Goal: Check status

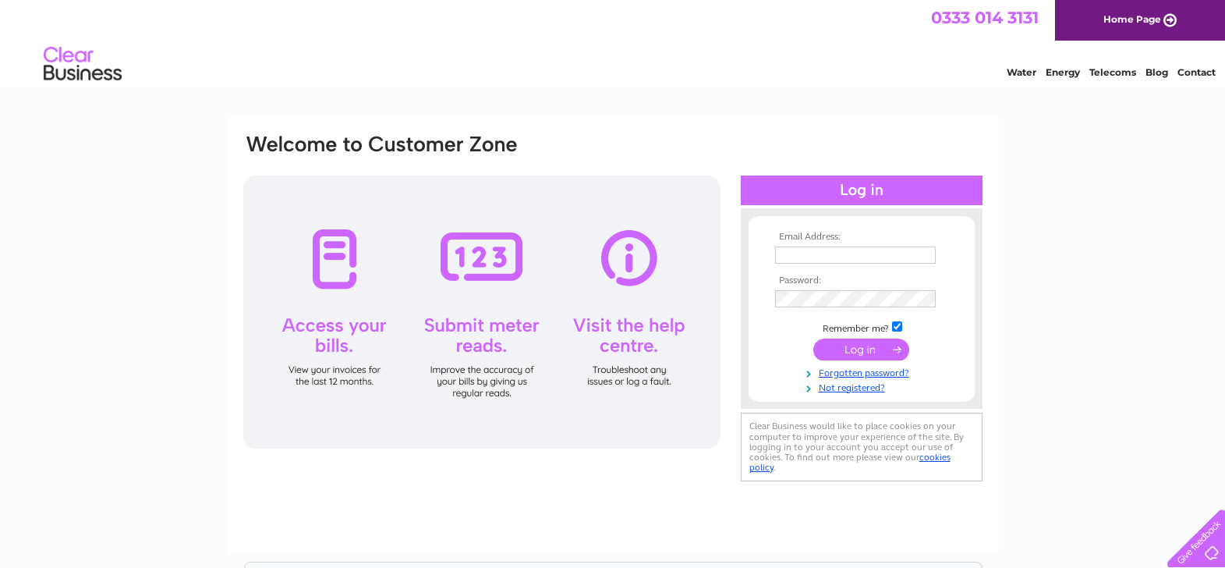
type input "miscofarming@me.com"
click at [857, 345] on input "submit" at bounding box center [862, 350] width 96 height 22
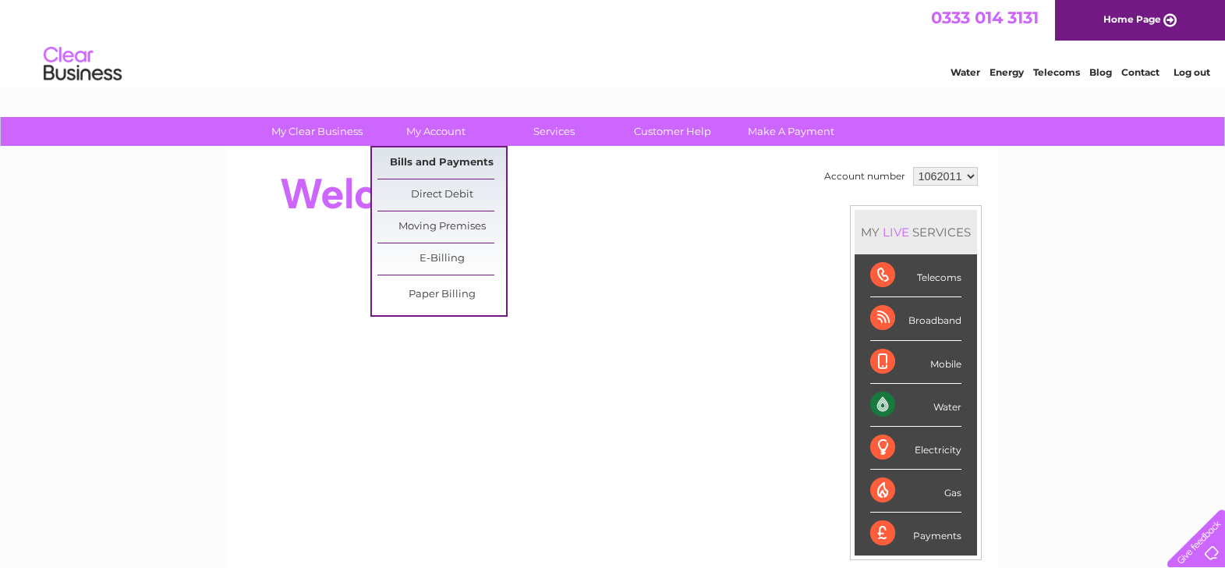
click at [431, 155] on link "Bills and Payments" at bounding box center [442, 162] width 129 height 31
click at [434, 164] on link "Bills and Payments" at bounding box center [442, 162] width 129 height 31
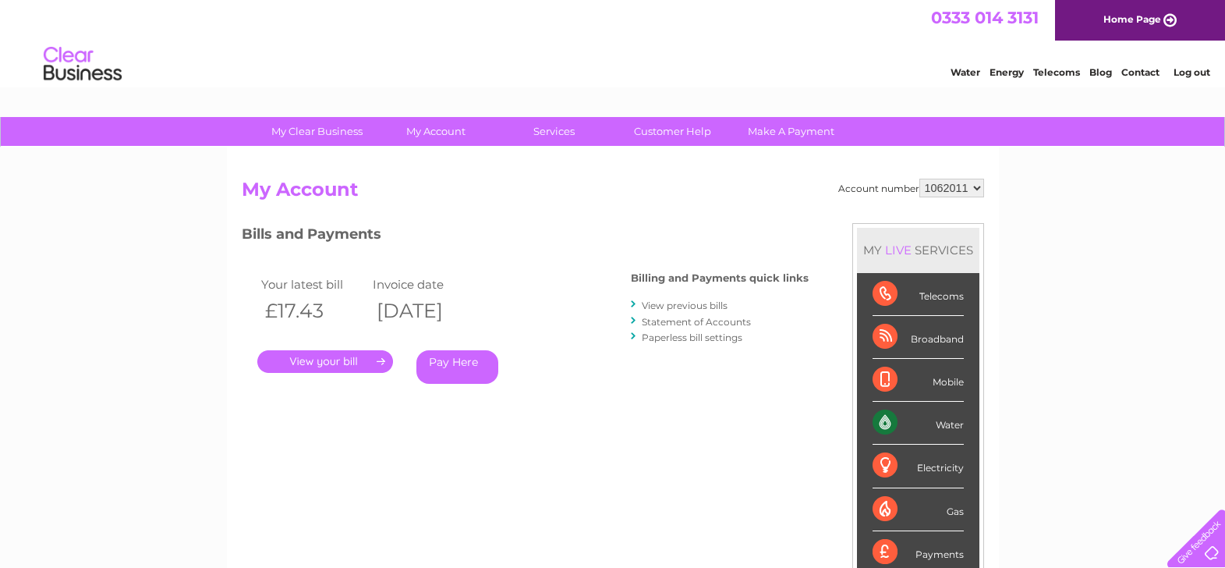
click at [314, 360] on link "." at bounding box center [325, 361] width 136 height 23
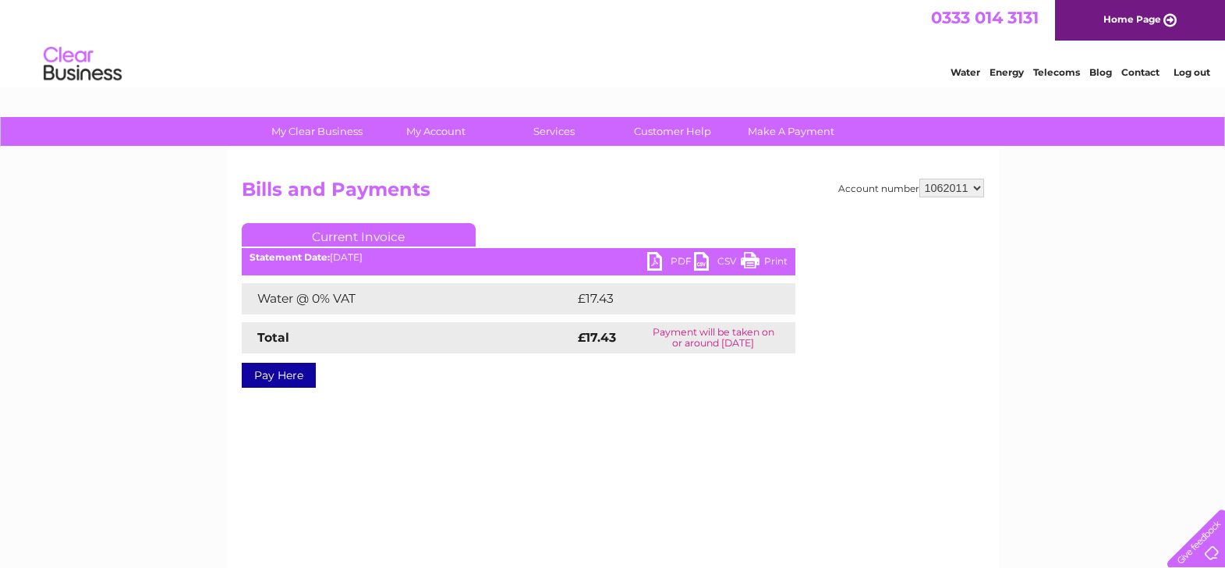
click at [675, 256] on link "PDF" at bounding box center [670, 263] width 47 height 23
